Goal: Transaction & Acquisition: Purchase product/service

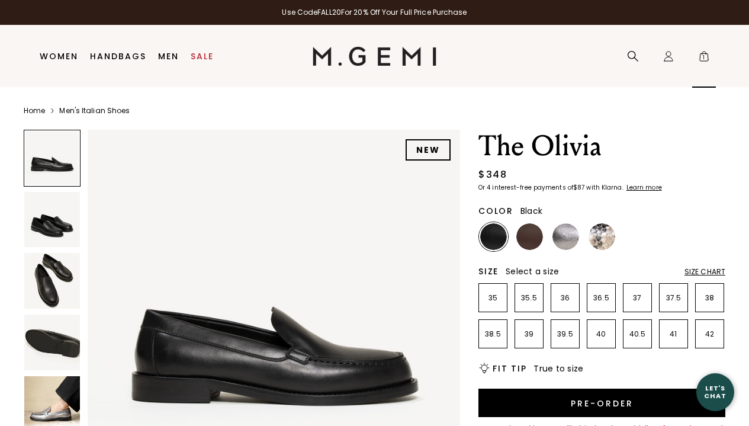
click at [706, 57] on span "1" at bounding box center [704, 59] width 12 height 12
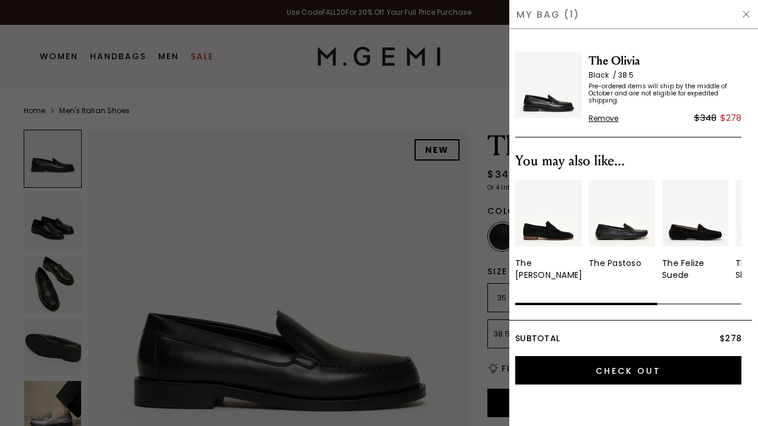
click at [744, 15] on img at bounding box center [745, 13] width 9 height 9
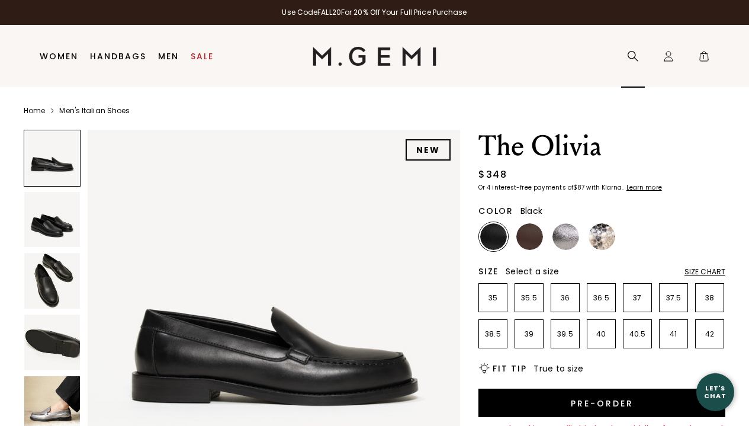
click at [631, 55] on icon at bounding box center [633, 56] width 12 height 12
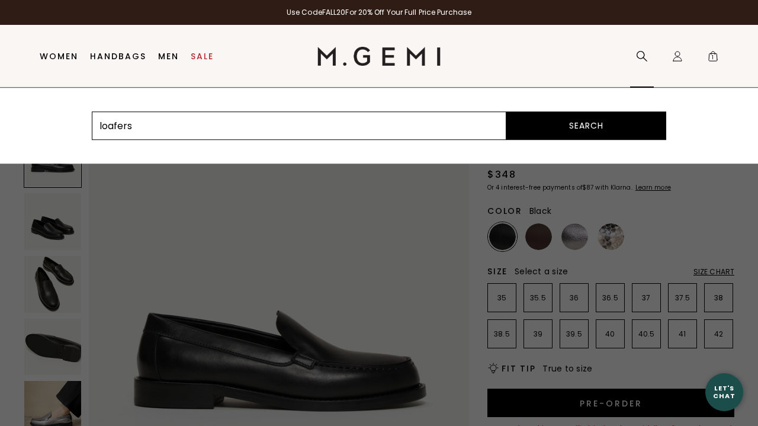
type input "loafers"
click at [586, 126] on button "Search" at bounding box center [586, 125] width 160 height 28
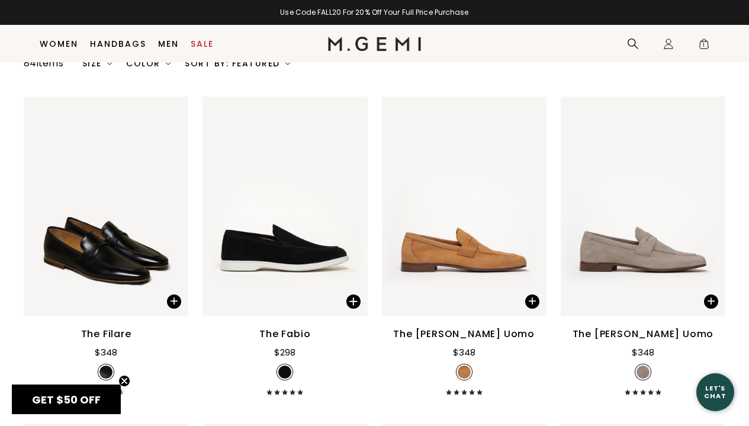
scroll to position [91, 0]
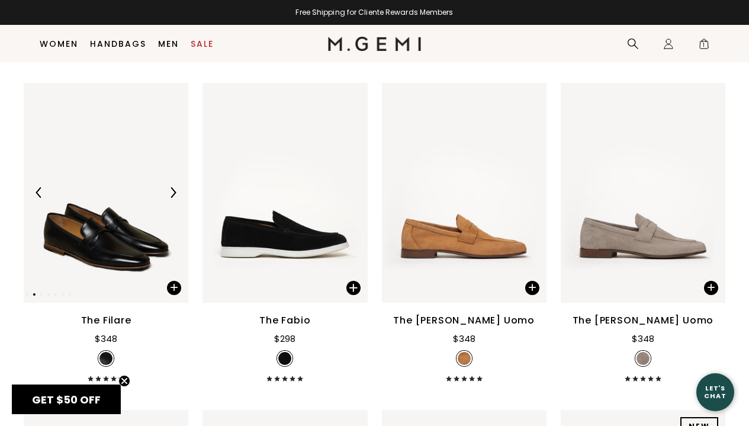
click at [102, 250] on img at bounding box center [106, 193] width 165 height 220
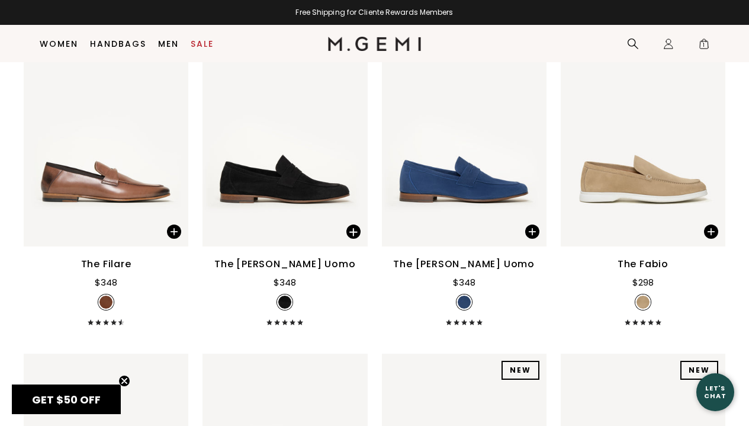
scroll to position [476, 0]
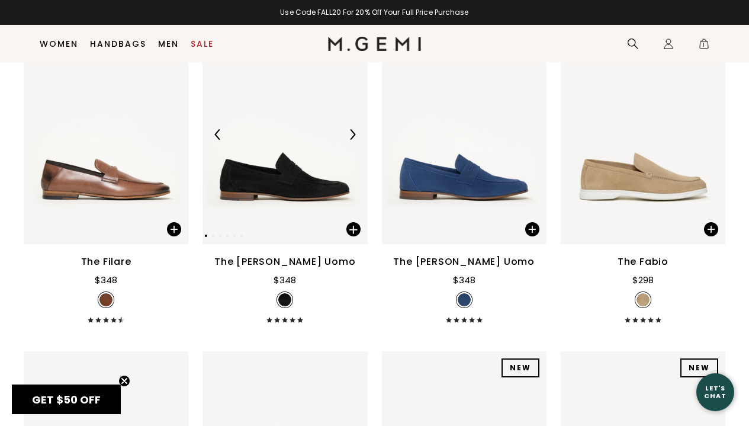
click at [310, 186] on img at bounding box center [284, 135] width 165 height 220
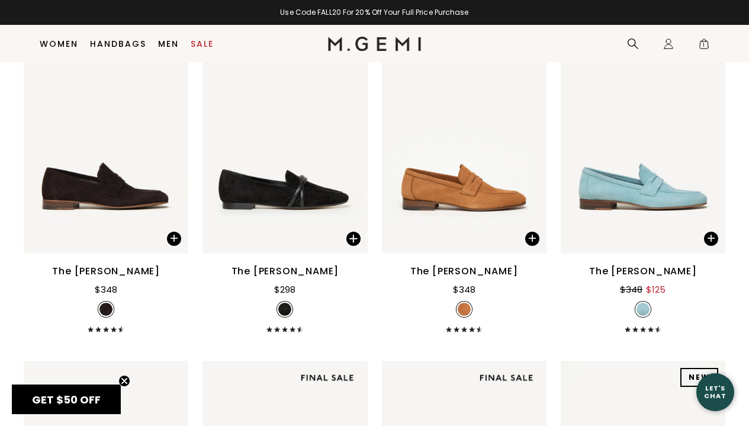
scroll to position [1153, 0]
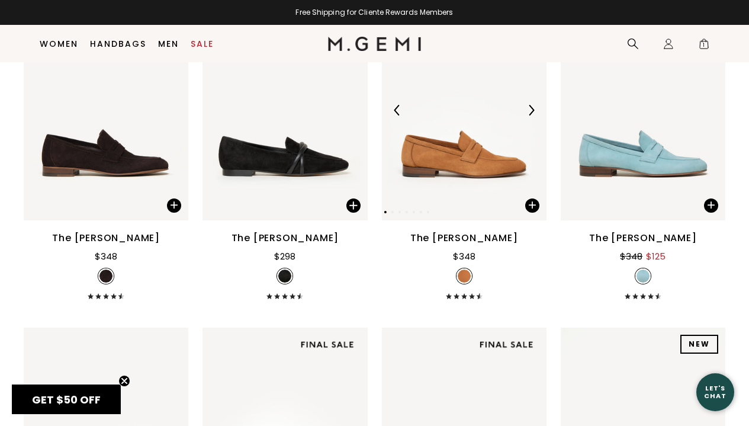
click at [461, 172] on img at bounding box center [464, 111] width 165 height 220
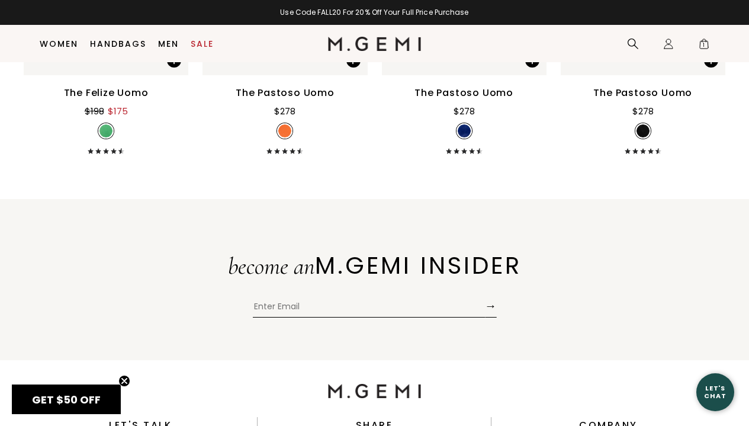
scroll to position [6882, 0]
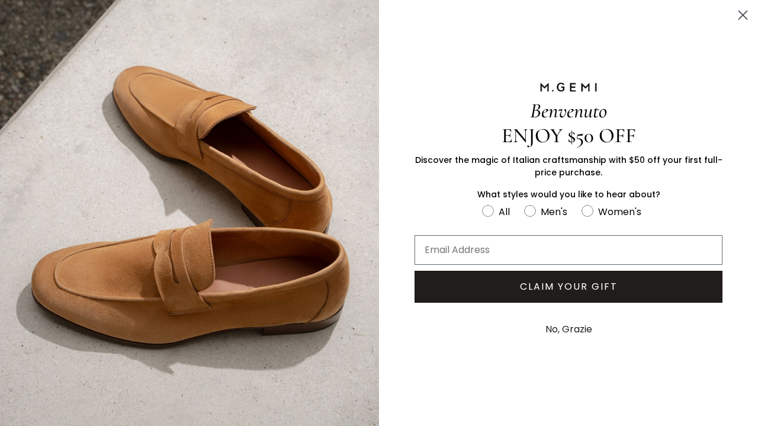
click at [746, 15] on circle "Close dialog" at bounding box center [743, 15] width 20 height 20
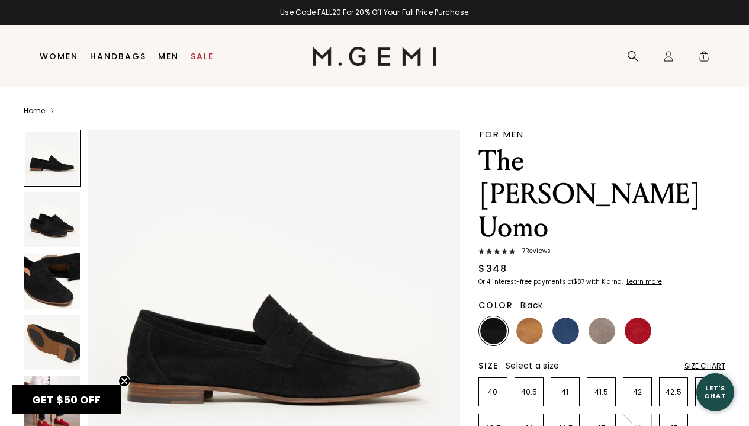
click at [489, 317] on img at bounding box center [493, 330] width 27 height 27
click at [528, 317] on img at bounding box center [529, 330] width 27 height 27
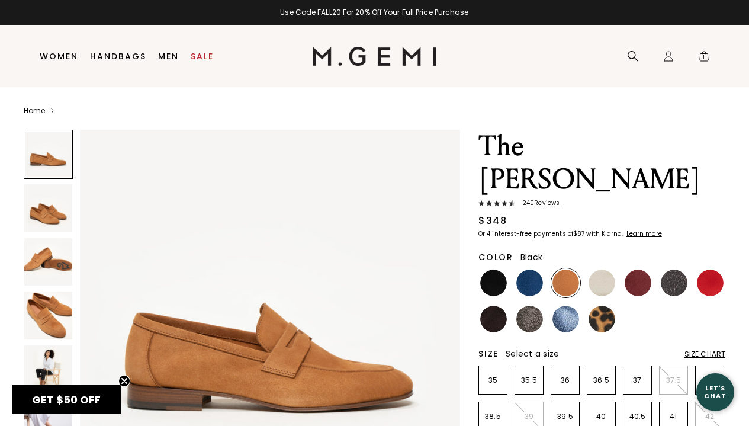
click at [489, 269] on img at bounding box center [493, 282] width 27 height 27
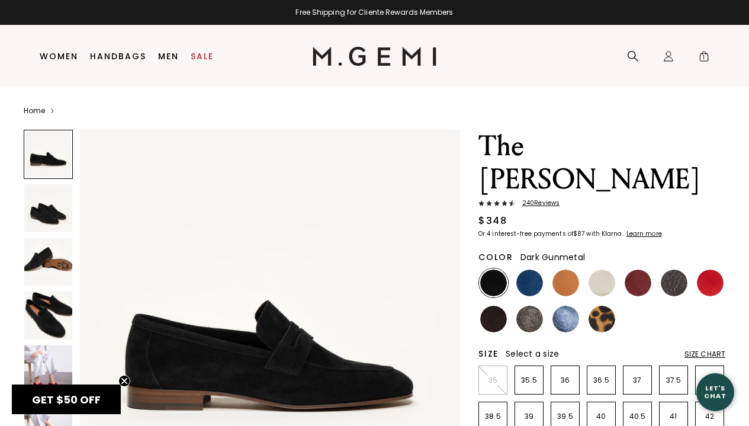
click at [674, 269] on img at bounding box center [674, 282] width 27 height 27
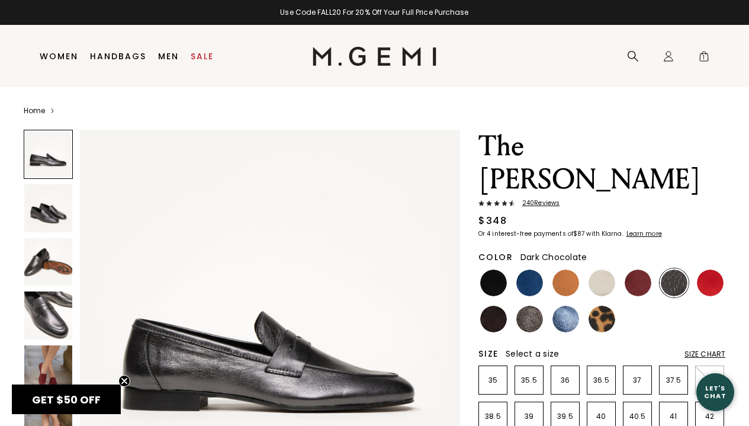
click at [491, 305] on img at bounding box center [493, 318] width 27 height 27
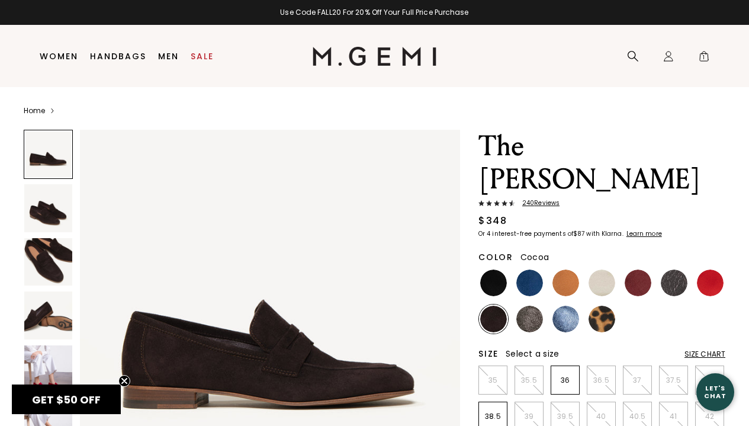
click at [533, 305] on img at bounding box center [529, 318] width 27 height 27
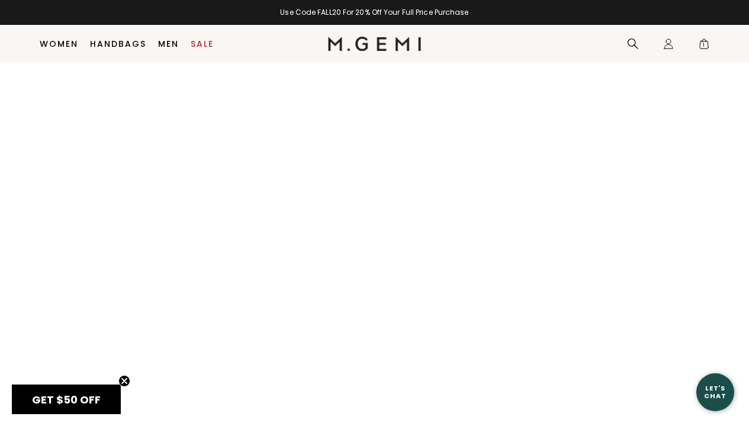
scroll to position [1356, 0]
